Goal: Task Accomplishment & Management: Manage account settings

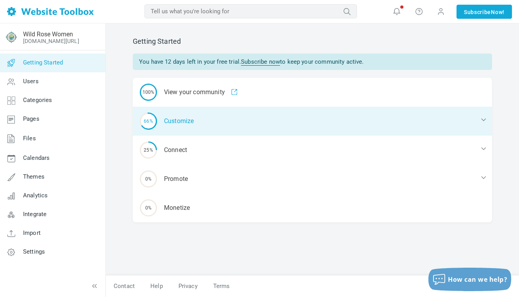
click at [230, 126] on div "66% Customize" at bounding box center [313, 121] width 360 height 29
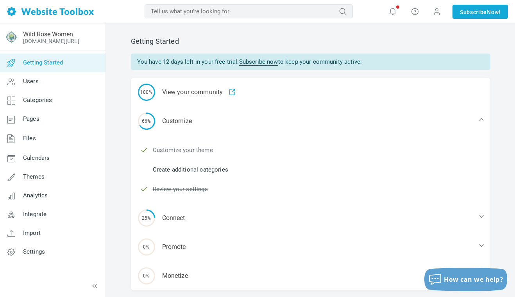
click at [186, 152] on link "Customize your theme" at bounding box center [183, 150] width 60 height 9
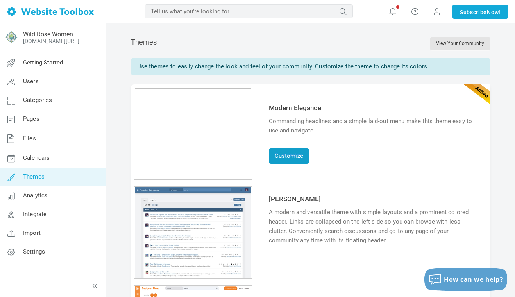
click at [293, 158] on link "Customize" at bounding box center [289, 155] width 40 height 15
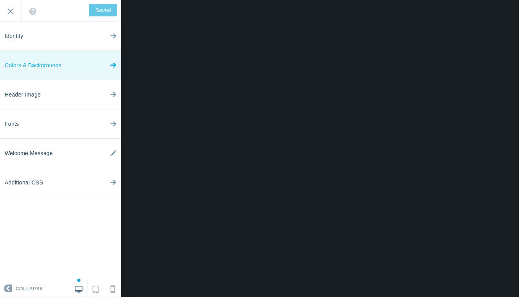
click at [71, 64] on link "Colors & Backgrounds" at bounding box center [60, 65] width 121 height 29
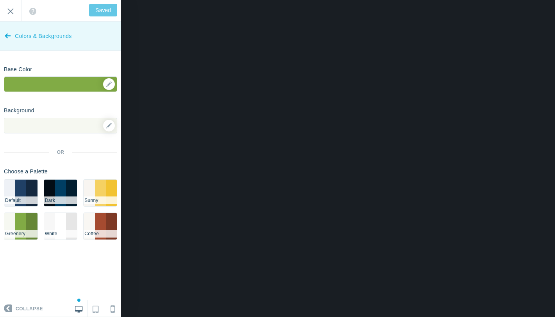
click at [9, 36] on icon at bounding box center [8, 34] width 6 height 29
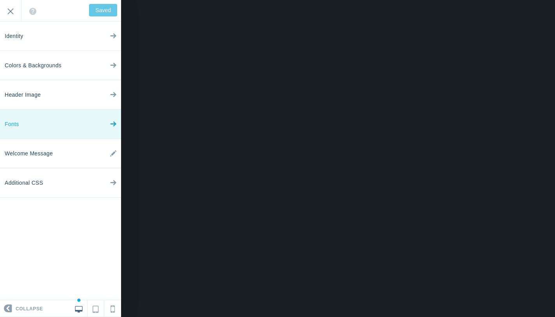
click at [41, 120] on link "Fonts" at bounding box center [60, 123] width 121 height 29
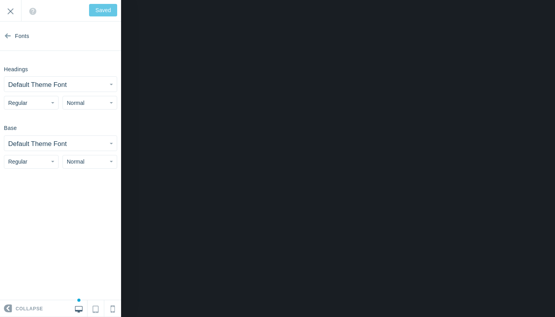
click at [57, 85] on small "Default Theme Font" at bounding box center [37, 84] width 59 height 7
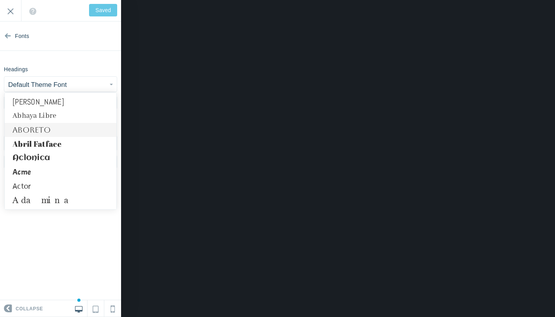
click at [59, 130] on link "Aboreto" at bounding box center [61, 130] width 112 height 14
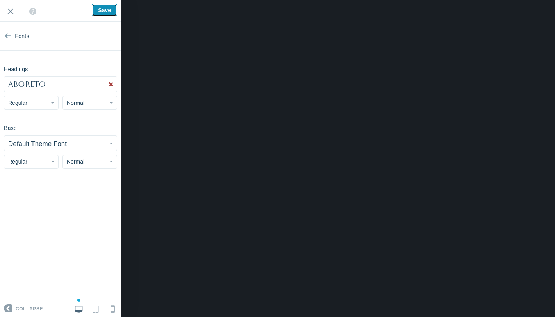
click at [107, 10] on input "Save" at bounding box center [104, 10] width 25 height 13
click at [91, 100] on button "Normal" at bounding box center [90, 103] width 55 height 14
click at [87, 134] on link "Normal" at bounding box center [90, 134] width 54 height 14
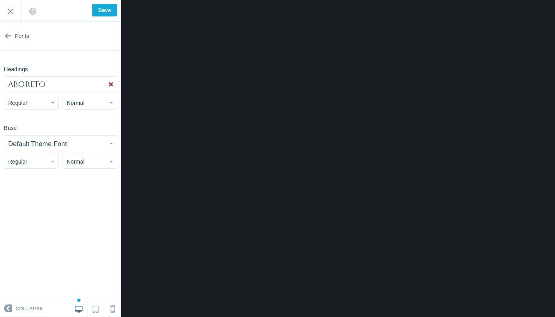
click at [91, 102] on button "Normal" at bounding box center [90, 103] width 55 height 14
click at [85, 143] on link "Large" at bounding box center [90, 148] width 54 height 14
click at [88, 107] on button "Large" at bounding box center [90, 103] width 55 height 14
click at [83, 133] on link "Normal" at bounding box center [90, 134] width 54 height 14
click at [85, 160] on button "Normal" at bounding box center [90, 162] width 55 height 14
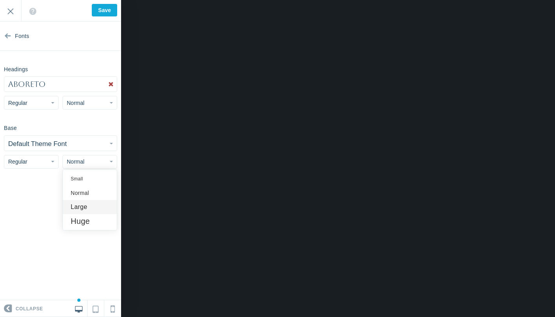
click at [91, 203] on link "Large" at bounding box center [90, 207] width 54 height 14
click at [83, 161] on button "Large" at bounding box center [90, 162] width 55 height 14
click at [83, 194] on link "Normal" at bounding box center [90, 193] width 54 height 14
click at [85, 104] on button "Normal" at bounding box center [90, 103] width 55 height 14
click at [85, 120] on link "Small" at bounding box center [90, 120] width 54 height 14
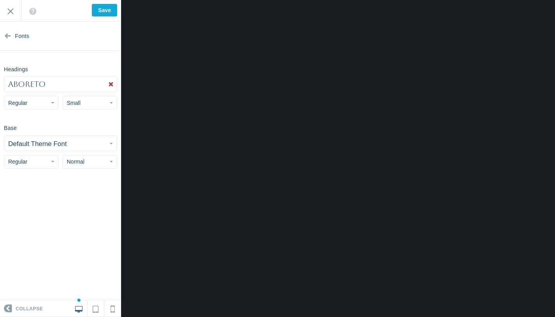
click at [39, 97] on button "Regular" at bounding box center [31, 103] width 55 height 14
click at [32, 148] on link "Bold" at bounding box center [31, 148] width 54 height 14
click at [39, 103] on button "Bold" at bounding box center [31, 103] width 55 height 14
click at [34, 118] on link "Regular" at bounding box center [31, 120] width 54 height 14
click at [108, 8] on input "Save" at bounding box center [104, 10] width 25 height 13
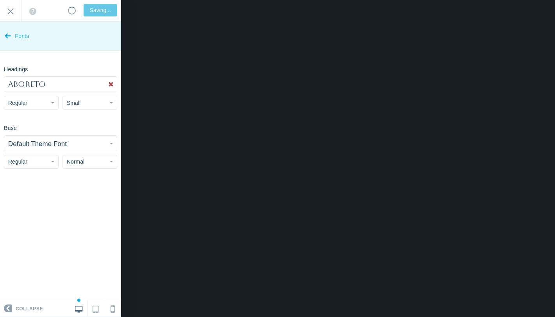
type input "Saved"
click at [23, 36] on span "Fonts" at bounding box center [22, 35] width 14 height 29
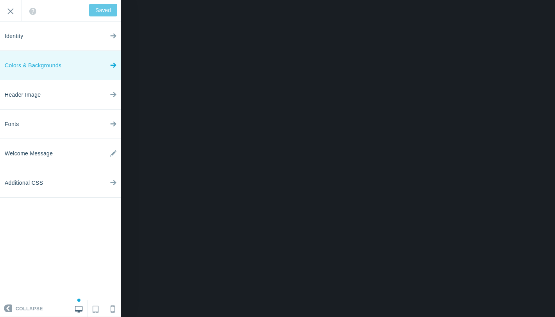
click at [88, 66] on link "Colors & Backgrounds" at bounding box center [60, 65] width 121 height 29
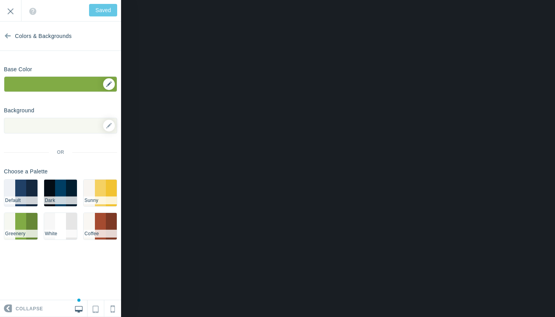
click at [109, 84] on div "▼" at bounding box center [60, 87] width 113 height 20
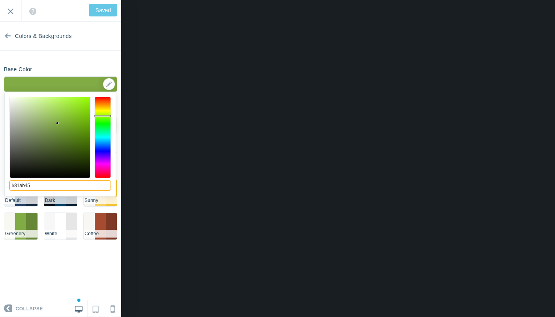
drag, startPoint x: 39, startPoint y: 186, endPoint x: 1, endPoint y: 186, distance: 37.9
click at [1, 0] on body "Loading... Loading... Collapse Identity Colors & Backgrounds Header Image Fonts…" at bounding box center [277, 0] width 555 height 0
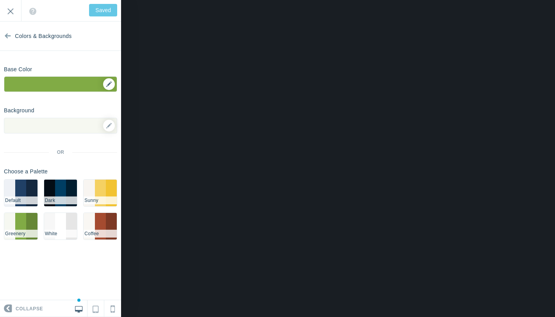
click at [112, 81] on div "▼" at bounding box center [60, 87] width 113 height 20
click at [108, 86] on div "▼" at bounding box center [60, 87] width 113 height 20
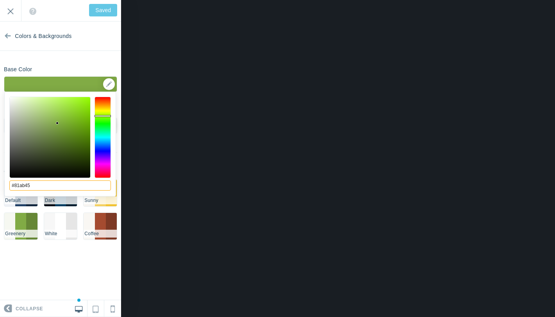
paste input "8884f"
type input "#88884f"
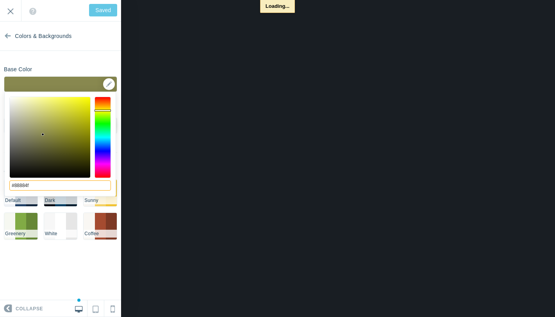
type input "Save"
type input "#88884f"
click at [103, 57] on section "Colors & Backgrounds Base Color #88884f ▼ Background Options Select Image ▼ Pos…" at bounding box center [60, 160] width 121 height 278
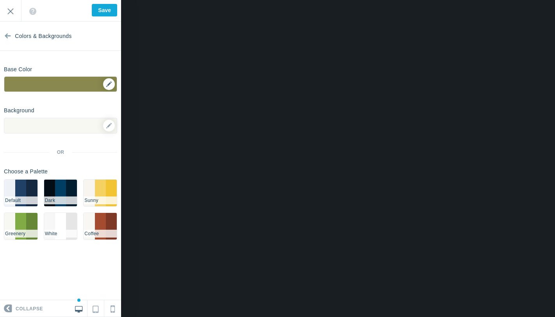
click at [108, 86] on div "▼" at bounding box center [60, 87] width 113 height 20
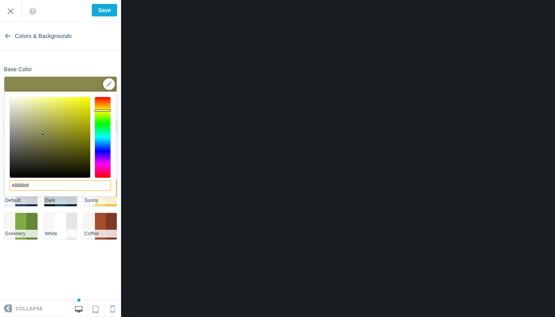
drag, startPoint x: 38, startPoint y: 186, endPoint x: 5, endPoint y: 186, distance: 33.2
click at [5, 186] on div "#88884f cancel choose" at bounding box center [60, 200] width 111 height 217
click at [105, 64] on div "Base Color #88884f ▼" at bounding box center [60, 77] width 121 height 29
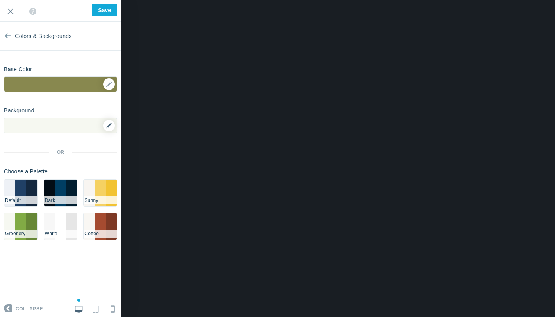
click at [111, 122] on link at bounding box center [109, 126] width 12 height 12
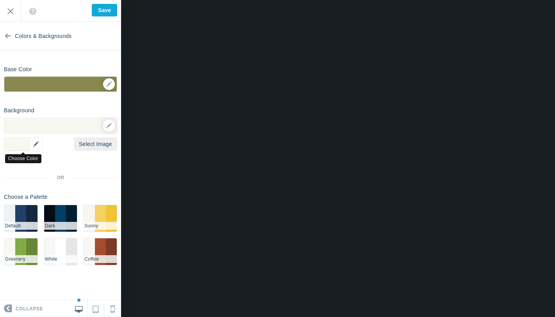
click at [39, 145] on div "▼" at bounding box center [23, 144] width 39 height 14
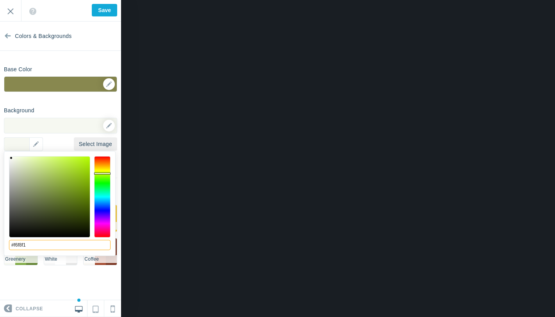
drag, startPoint x: 40, startPoint y: 242, endPoint x: 8, endPoint y: 244, distance: 31.7
click at [8, 244] on div "#f6f8f1 cancel choose" at bounding box center [59, 259] width 111 height 217
paste input "e7e9e3"
type input "#e7e9e3"
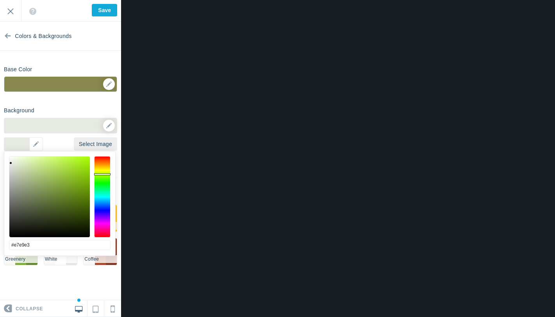
click at [118, 102] on section "Colors & Backgrounds Base Color #88884f ▼ Background Options Select Image #e7e9…" at bounding box center [60, 160] width 121 height 278
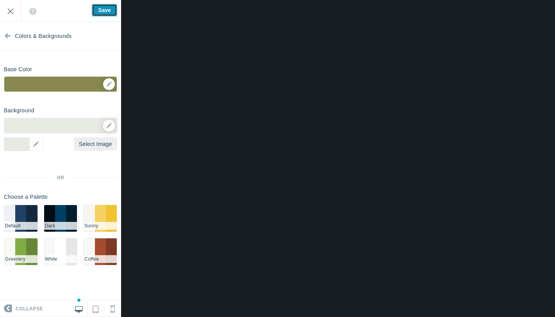
click at [103, 8] on input "Save" at bounding box center [104, 10] width 25 height 13
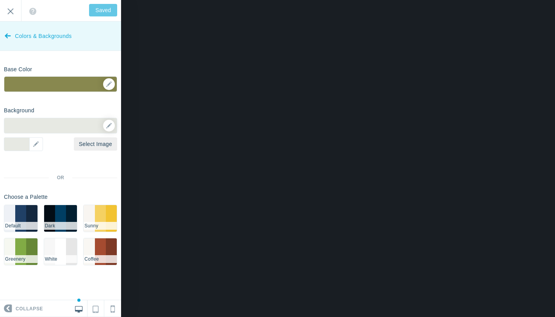
click at [35, 38] on span "Colors & Backgrounds" at bounding box center [43, 35] width 57 height 29
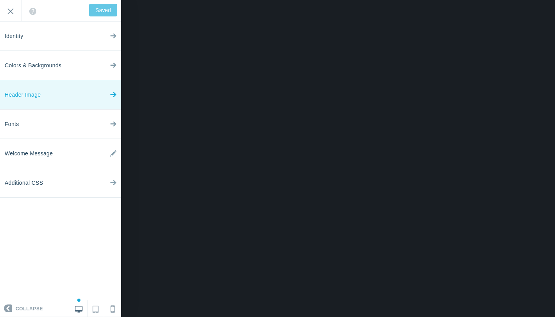
click at [40, 93] on span "Header Image" at bounding box center [23, 94] width 36 height 29
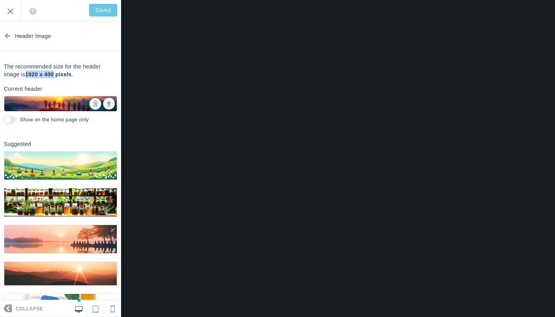
drag, startPoint x: 27, startPoint y: 73, endPoint x: 55, endPoint y: 77, distance: 28.0
click at [55, 77] on b "1920 x 400 pixels" at bounding box center [48, 74] width 47 height 6
copy b "1920 x 400"
click at [95, 104] on icon at bounding box center [95, 103] width 5 height 5
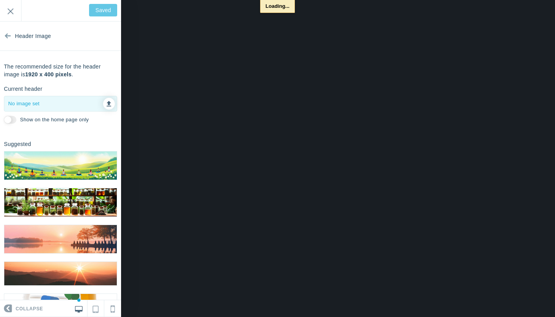
type input "Save"
click at [110, 104] on icon at bounding box center [109, 102] width 5 height 5
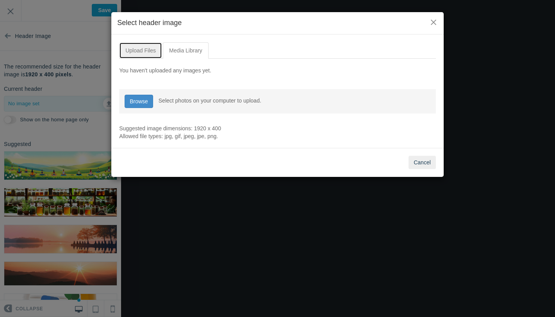
click at [140, 49] on link "Upload Files" at bounding box center [140, 50] width 43 height 16
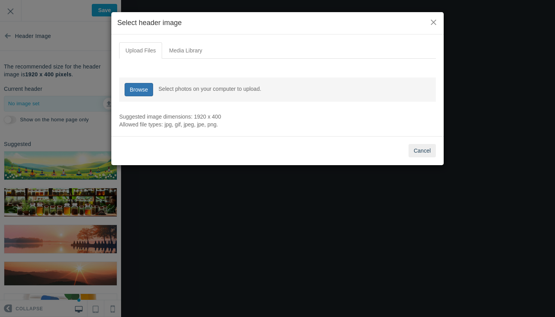
click at [143, 93] on link "Browse" at bounding box center [139, 89] width 29 height 13
type input "C:\fakepath\wild rose woman.png"
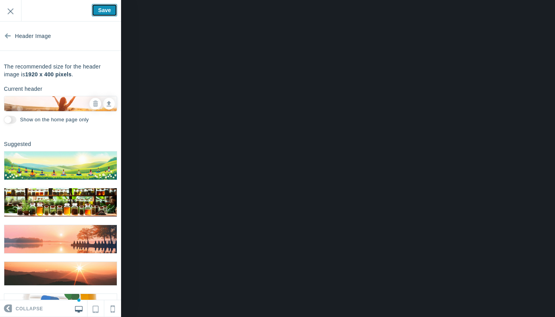
click at [102, 11] on input "Save" at bounding box center [104, 10] width 25 height 13
type input "Saved"
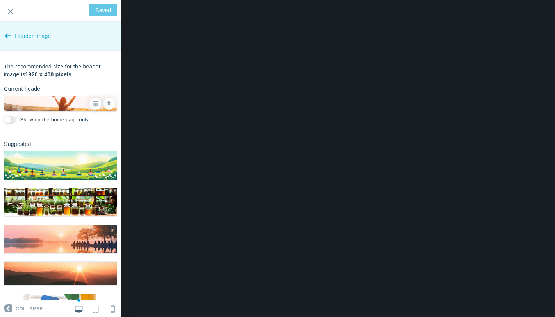
click at [27, 36] on span "Header Image" at bounding box center [33, 35] width 36 height 29
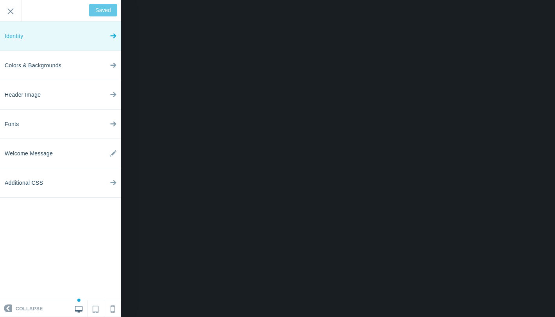
click at [60, 37] on link "Identity" at bounding box center [60, 35] width 121 height 29
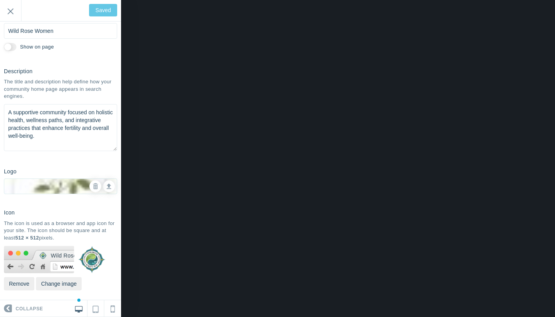
scroll to position [58, 0]
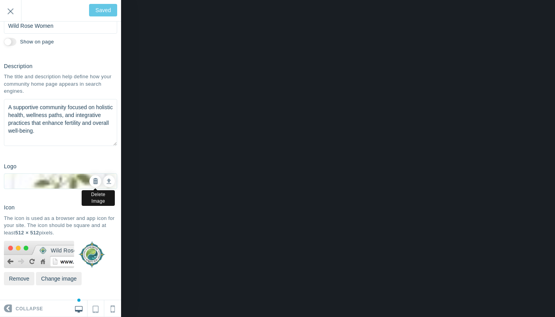
click at [91, 181] on link at bounding box center [95, 181] width 12 height 12
checkbox input "true"
type input "Save"
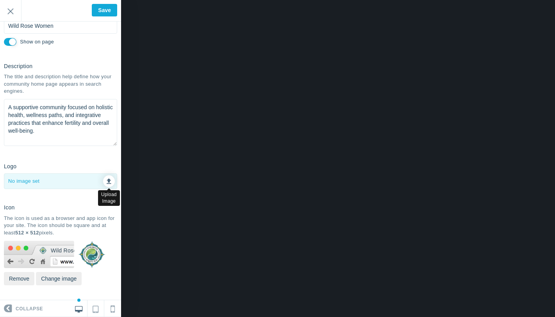
click at [108, 182] on link at bounding box center [109, 181] width 12 height 12
type input "C:\fakepath\WildRose_LogoBorder_72res_RBGGreen_Woman.png"
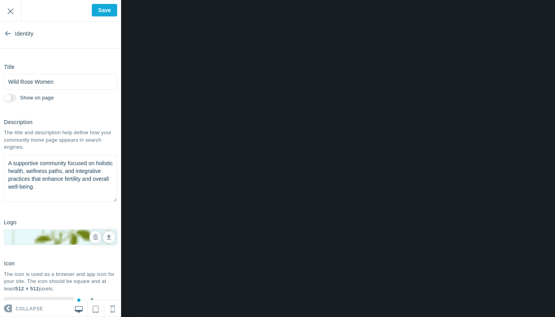
scroll to position [0, 0]
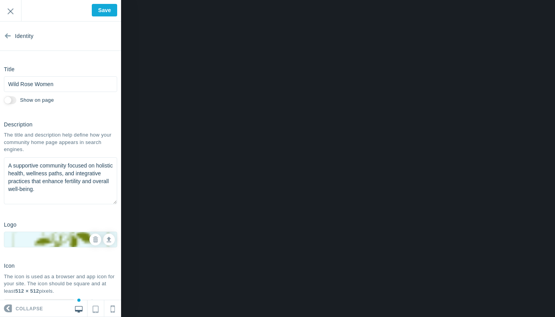
click at [11, 99] on input "Show on page" at bounding box center [10, 100] width 13 height 8
checkbox input "false"
click at [107, 9] on input "Save" at bounding box center [104, 10] width 25 height 13
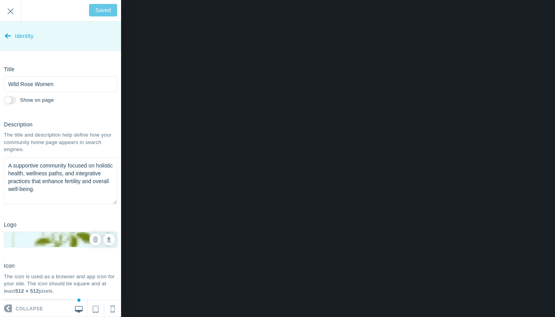
click at [9, 37] on icon at bounding box center [8, 34] width 6 height 29
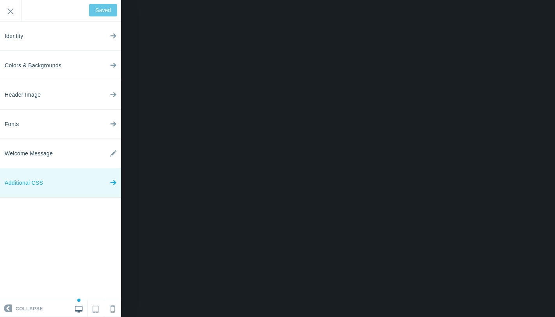
click at [59, 178] on link "Additional CSS" at bounding box center [60, 182] width 121 height 29
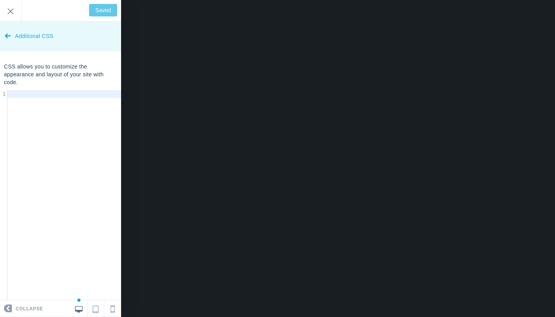
click at [13, 38] on link "Additional CSS" at bounding box center [60, 35] width 121 height 29
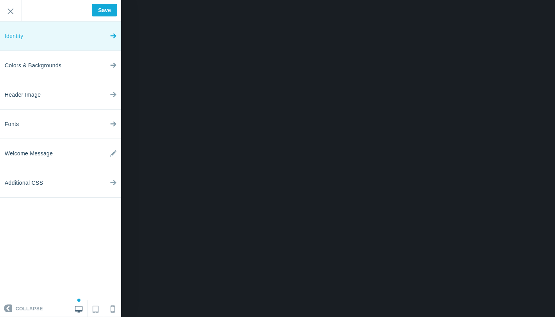
click at [76, 36] on link "Identity" at bounding box center [60, 35] width 121 height 29
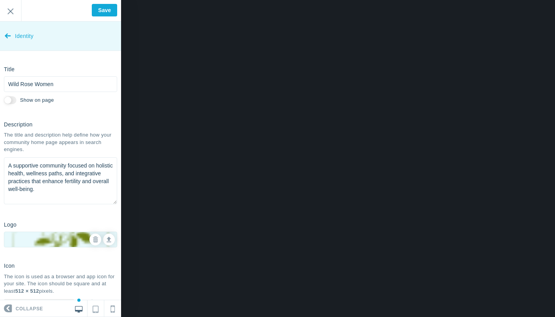
click at [15, 35] on span "Identity" at bounding box center [24, 35] width 19 height 29
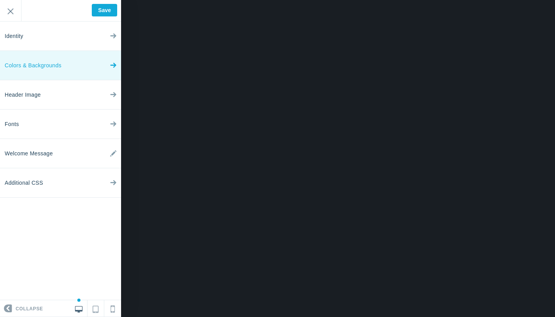
click at [44, 67] on span "Colors & Backgrounds" at bounding box center [33, 65] width 57 height 29
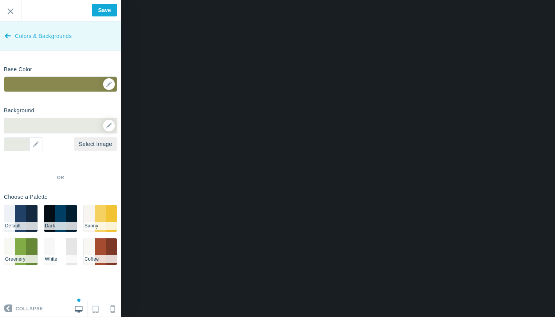
click at [16, 36] on span "Colors & Backgrounds" at bounding box center [43, 35] width 57 height 29
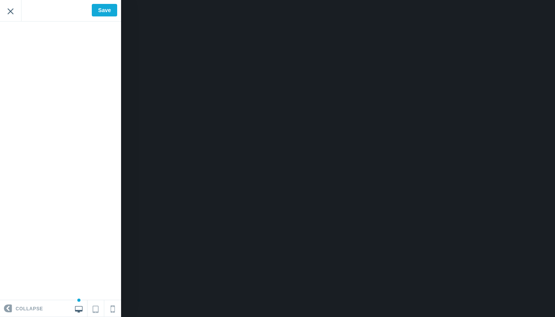
click at [15, 13] on input "Exit" at bounding box center [10, 10] width 21 height 21
click at [101, 10] on input "Save" at bounding box center [104, 10] width 25 height 13
type input "Saved"
click at [12, 10] on input "Exit" at bounding box center [10, 10] width 21 height 21
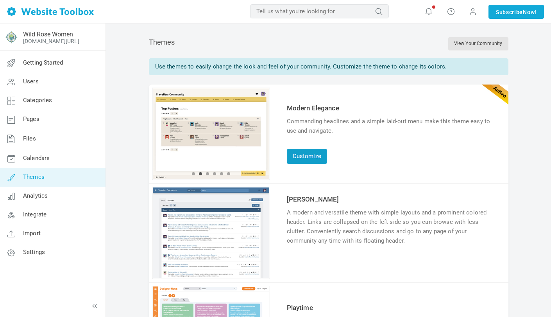
click at [309, 158] on link "Customize" at bounding box center [307, 155] width 40 height 15
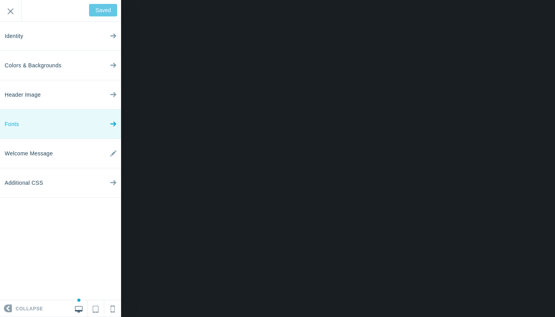
click at [62, 127] on link "Fonts" at bounding box center [60, 123] width 121 height 29
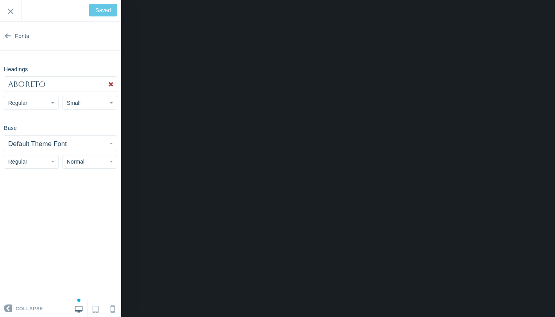
click at [86, 143] on button "Default Theme Font" at bounding box center [60, 143] width 113 height 15
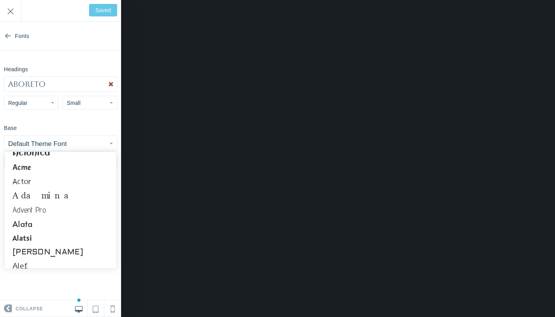
scroll to position [90, 0]
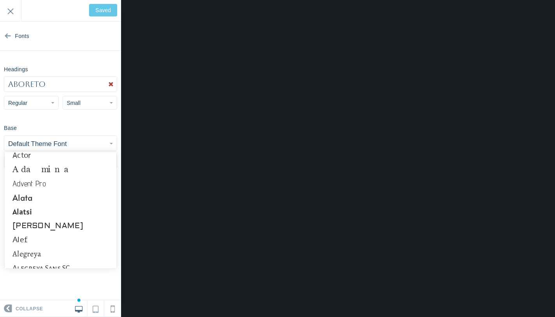
click at [80, 104] on span "Small" at bounding box center [74, 103] width 14 height 6
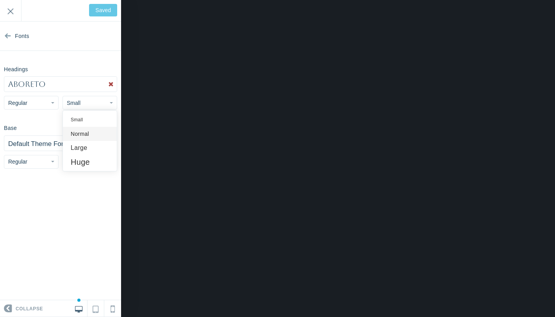
click at [81, 134] on link "Normal" at bounding box center [90, 134] width 54 height 14
click at [109, 11] on input "Save" at bounding box center [104, 10] width 25 height 13
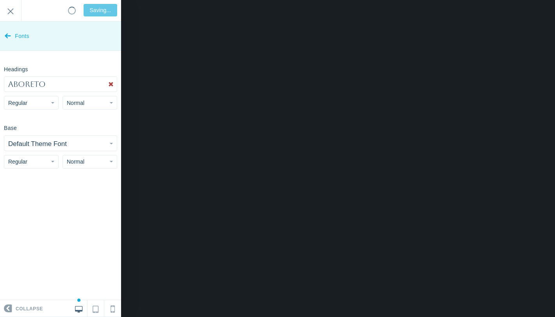
type input "Saved"
click at [28, 40] on span "Fonts" at bounding box center [22, 35] width 14 height 29
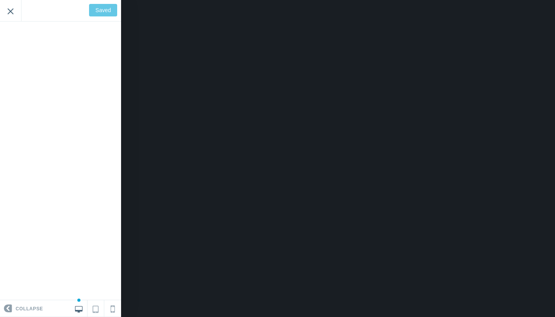
click at [13, 13] on input "Exit" at bounding box center [10, 10] width 21 height 21
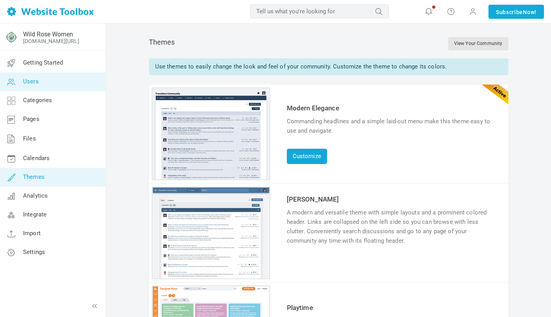
click at [43, 86] on link "Users" at bounding box center [53, 81] width 106 height 19
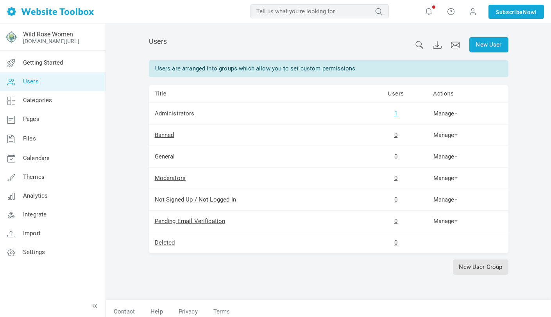
click at [395, 113] on link "1" at bounding box center [395, 113] width 3 height 7
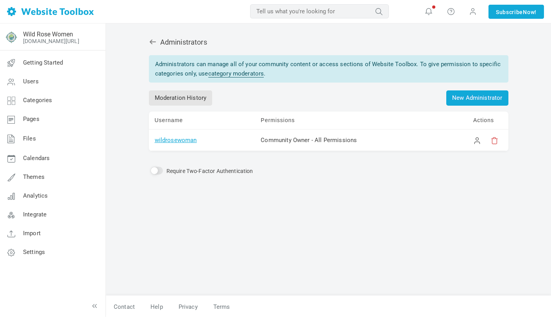
click at [181, 140] on link "wildrosewoman" at bounding box center [176, 139] width 42 height 7
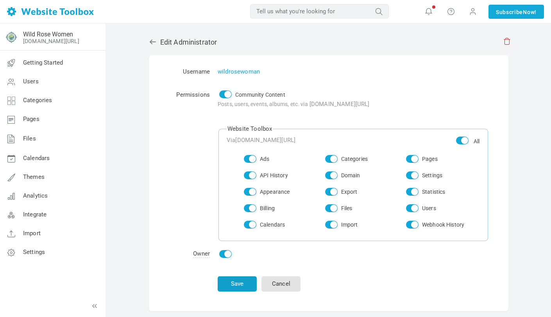
click at [237, 283] on button "Save" at bounding box center [237, 283] width 39 height 15
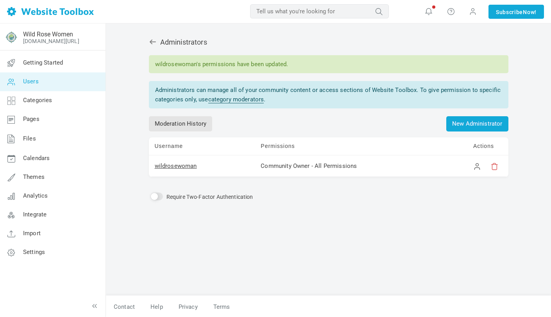
click at [40, 82] on link "Users" at bounding box center [53, 81] width 106 height 19
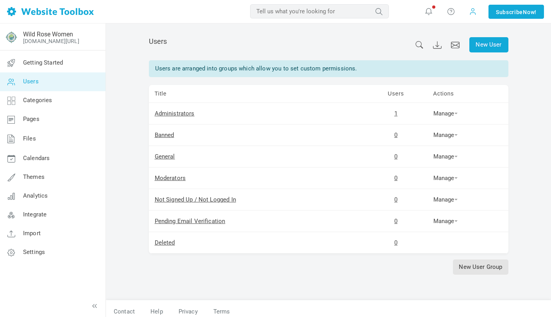
click at [469, 11] on span at bounding box center [473, 11] width 8 height 9
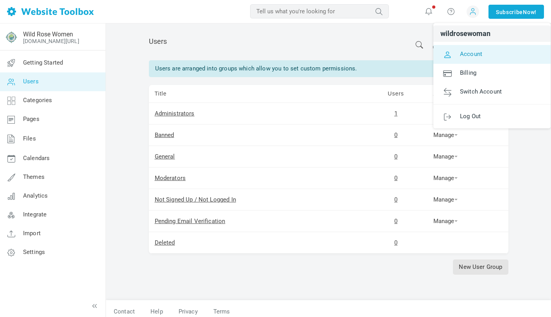
click at [465, 53] on span "Account" at bounding box center [471, 53] width 22 height 7
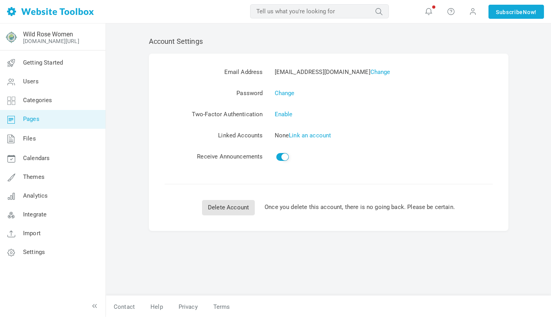
click at [39, 119] on span "Pages" at bounding box center [31, 118] width 16 height 7
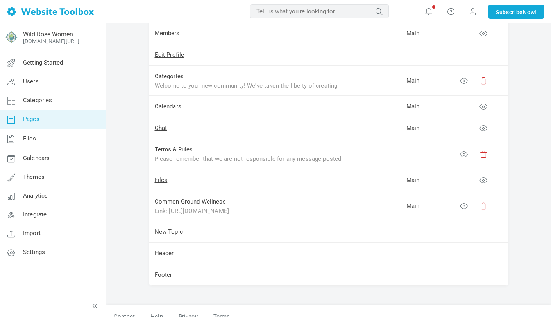
scroll to position [164, 0]
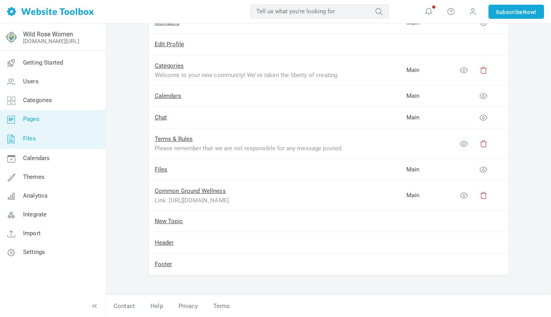
click at [53, 140] on link "Files" at bounding box center [53, 139] width 106 height 20
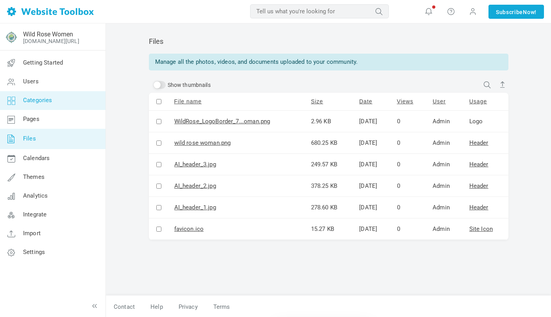
click at [48, 103] on span "Categories" at bounding box center [37, 100] width 29 height 7
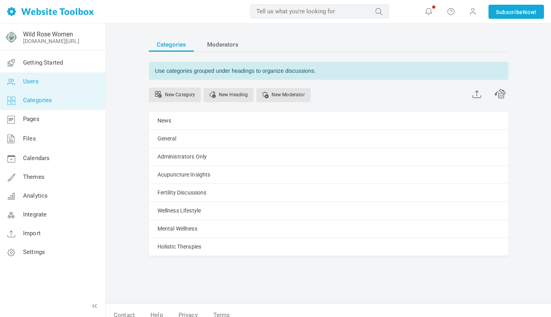
click at [48, 83] on link "Users" at bounding box center [53, 81] width 106 height 19
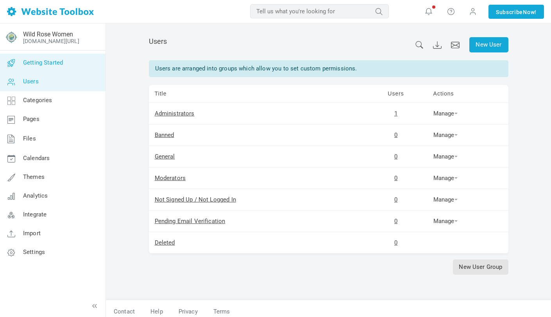
click at [56, 62] on span "Getting Started" at bounding box center [43, 62] width 40 height 7
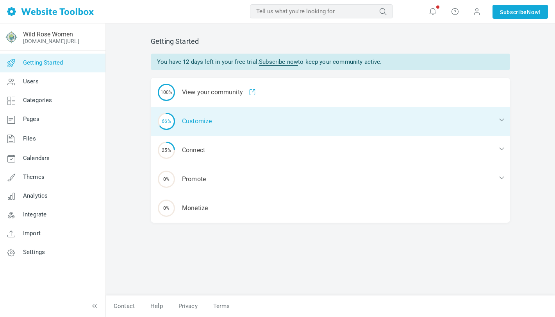
click at [182, 122] on div "66% Customize" at bounding box center [331, 121] width 360 height 29
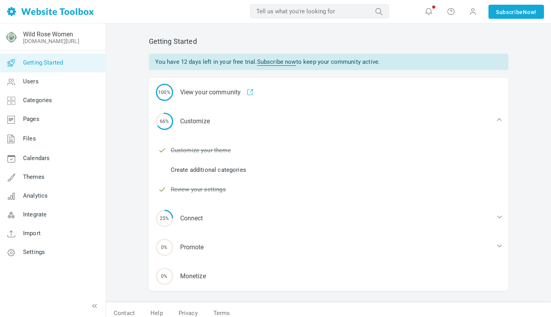
click at [193, 173] on link "Create additional categories" at bounding box center [208, 169] width 75 height 9
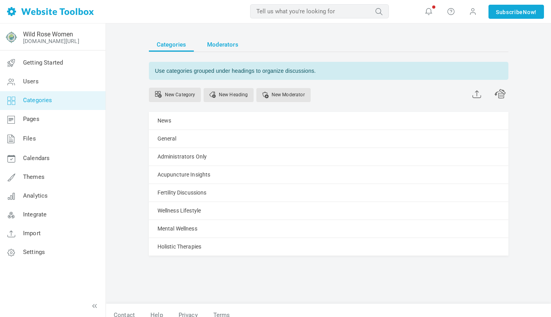
click at [226, 48] on span "Moderators" at bounding box center [222, 45] width 31 height 14
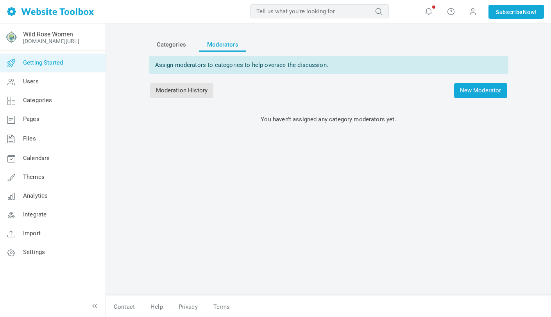
click at [51, 60] on span "Getting Started" at bounding box center [43, 62] width 40 height 7
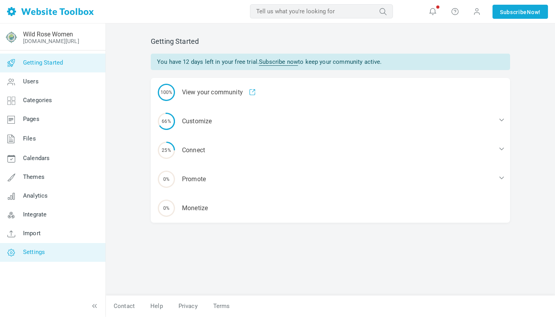
click at [56, 249] on link "Settings" at bounding box center [53, 252] width 106 height 19
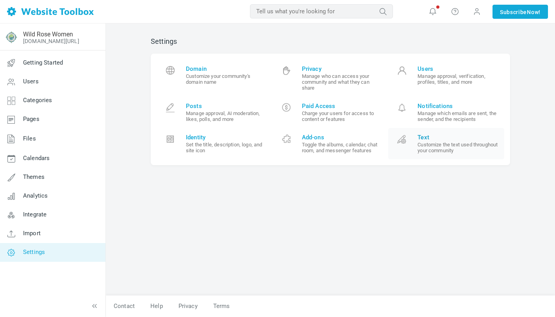
click at [420, 141] on small "Customize the text used throughout your community" at bounding box center [458, 147] width 81 height 12
click at [57, 36] on link "Wild Rose Women" at bounding box center [48, 33] width 50 height 7
click at [51, 61] on span "Getting Started" at bounding box center [43, 62] width 40 height 7
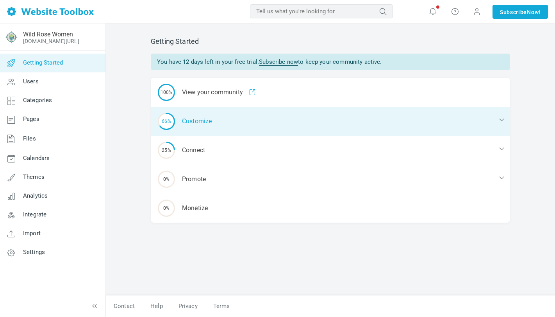
click at [202, 122] on div "66% Customize" at bounding box center [331, 121] width 360 height 29
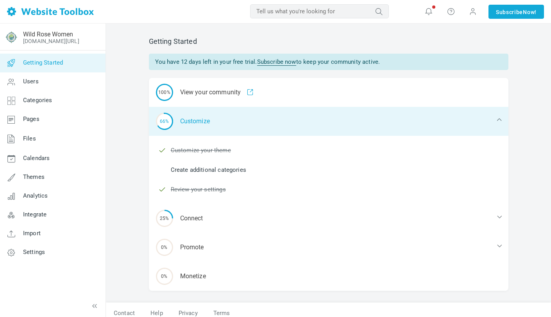
click at [188, 120] on div "66% Customize" at bounding box center [329, 121] width 360 height 29
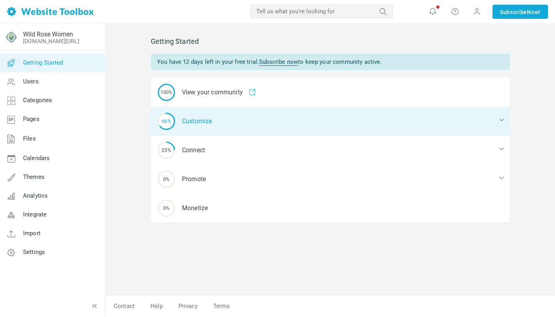
click at [167, 119] on span "66%" at bounding box center [166, 121] width 17 height 17
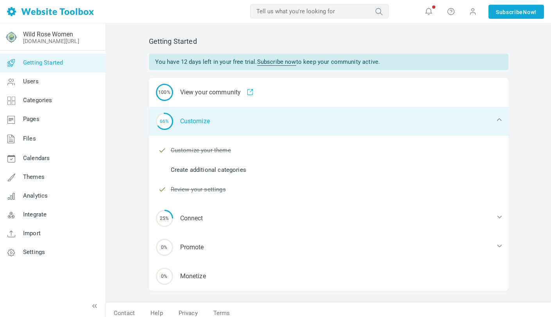
click at [190, 122] on div "66% Customize" at bounding box center [329, 121] width 360 height 29
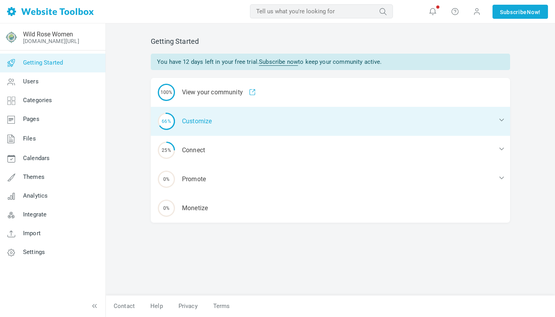
click at [190, 122] on div "66% Customize" at bounding box center [331, 121] width 360 height 29
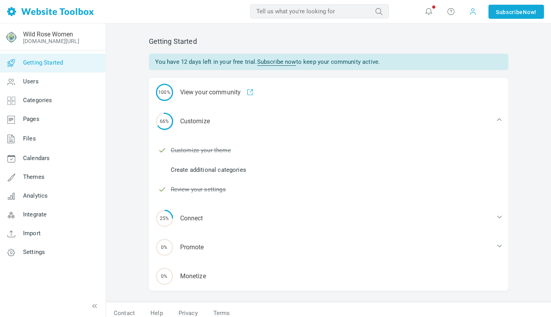
click at [469, 9] on span at bounding box center [473, 11] width 8 height 8
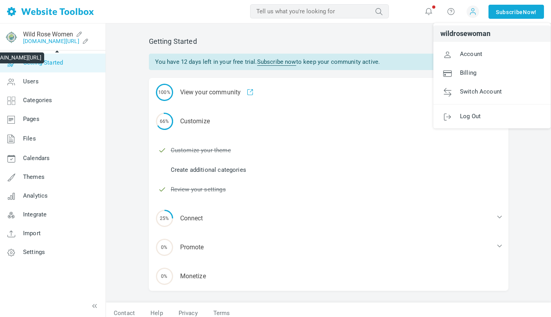
click at [43, 42] on link "[DOMAIN_NAME][URL]" at bounding box center [51, 41] width 56 height 6
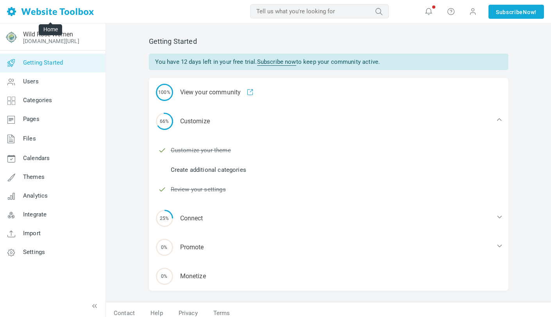
click at [44, 10] on img at bounding box center [50, 11] width 87 height 9
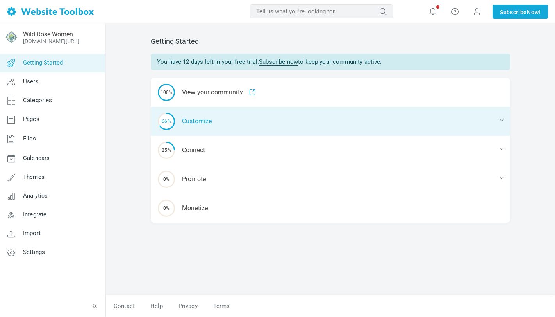
click at [217, 118] on div "66% Customize" at bounding box center [331, 121] width 360 height 29
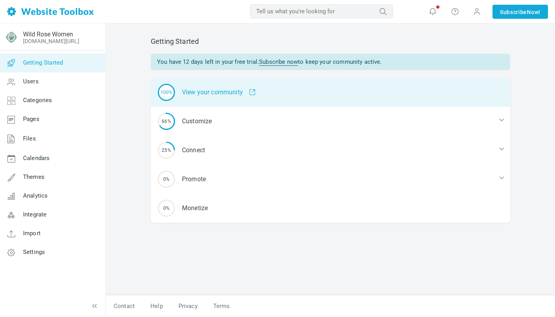
click at [209, 92] on div "100% View your community" at bounding box center [331, 92] width 360 height 29
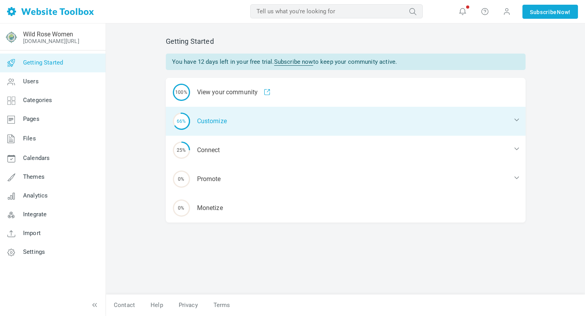
click at [209, 120] on div "66% Customize" at bounding box center [346, 121] width 360 height 29
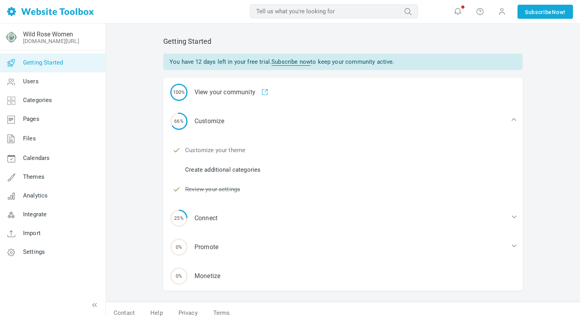
click at [218, 148] on link "Customize your theme" at bounding box center [215, 150] width 60 height 9
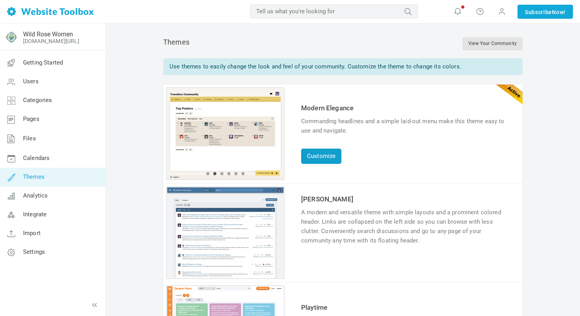
click at [323, 157] on link "Customize" at bounding box center [321, 155] width 40 height 15
